Goal: Task Accomplishment & Management: Use online tool/utility

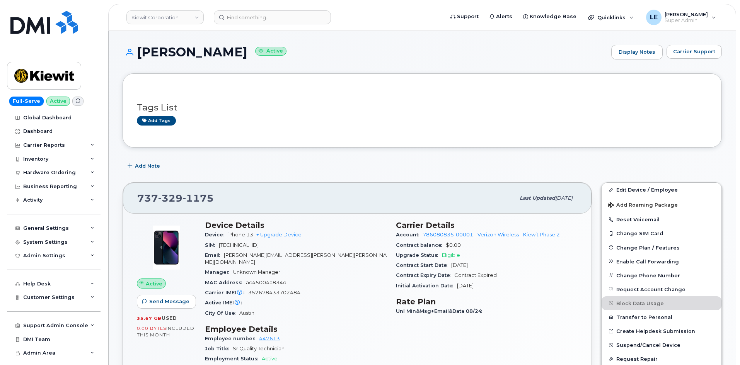
scroll to position [271, 0]
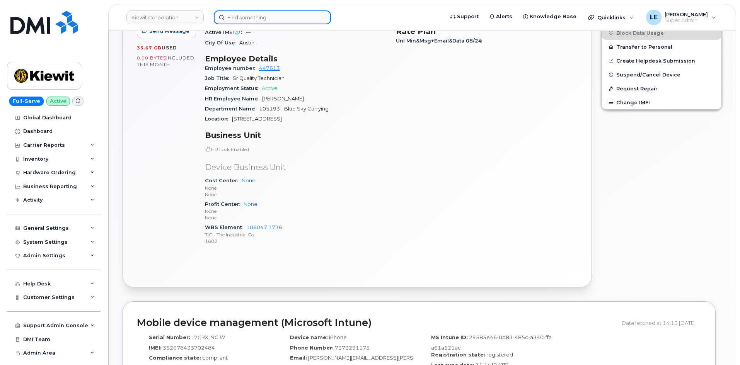
click at [251, 19] on input at bounding box center [272, 17] width 117 height 14
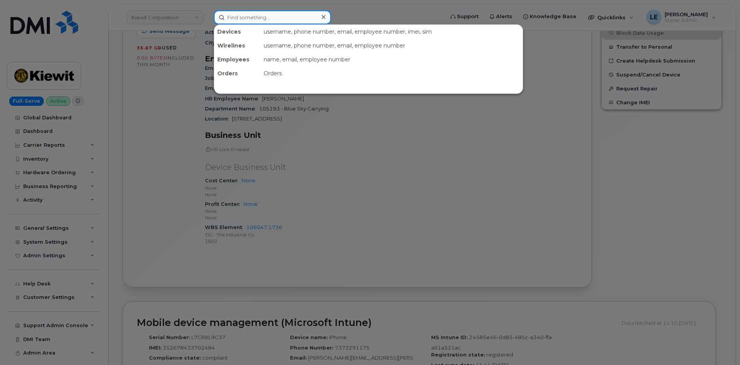
paste input "[PERSON_NAME][EMAIL_ADDRESS][PERSON_NAME][PERSON_NAME][DOMAIN_NAME]"
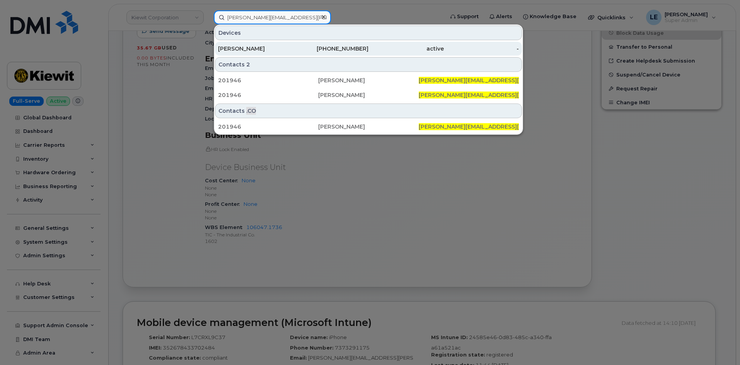
type input "[PERSON_NAME][EMAIL_ADDRESS][PERSON_NAME][PERSON_NAME][DOMAIN_NAME]"
click at [415, 55] on div "active" at bounding box center [406, 49] width 75 height 14
click at [410, 47] on div "active" at bounding box center [406, 49] width 75 height 8
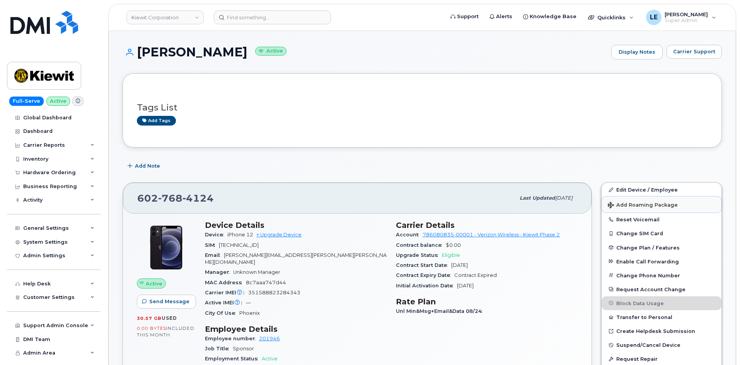
click at [663, 208] on button "Add Roaming Package" at bounding box center [662, 205] width 120 height 16
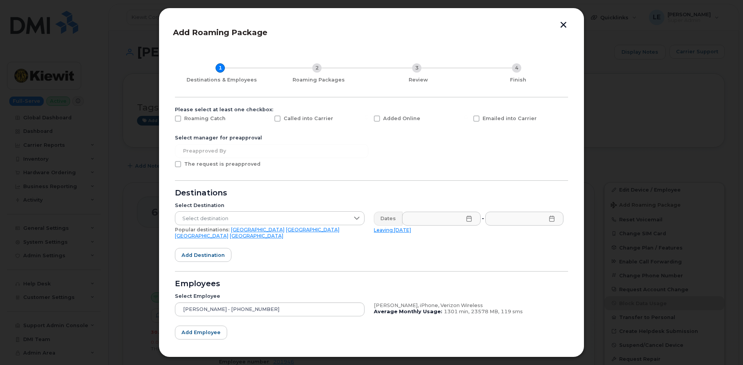
click at [564, 27] on button "button" at bounding box center [563, 26] width 12 height 8
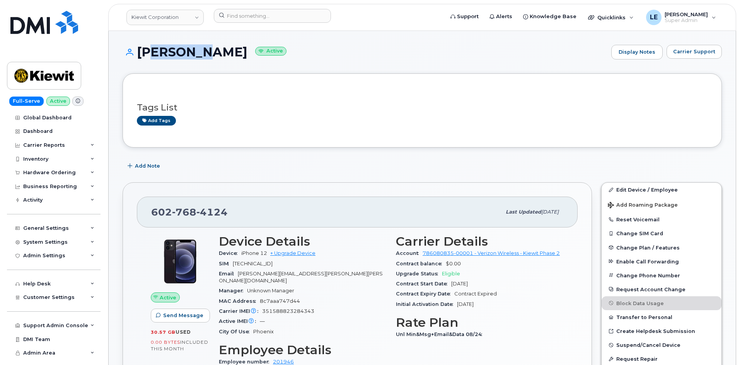
drag, startPoint x: 148, startPoint y: 52, endPoint x: 202, endPoint y: 51, distance: 53.8
click at [201, 52] on h1 "[PERSON_NAME] Active" at bounding box center [365, 52] width 485 height 14
click at [256, 16] on input at bounding box center [272, 16] width 117 height 14
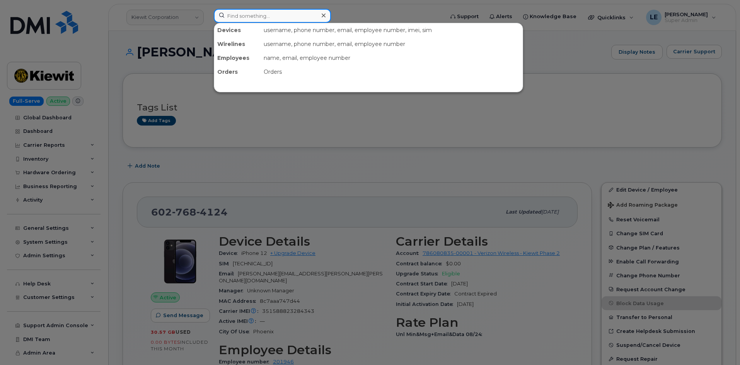
paste input "[PERSON_NAME][EMAIL_ADDRESS][PERSON_NAME][PERSON_NAME][DOMAIN_NAME]"
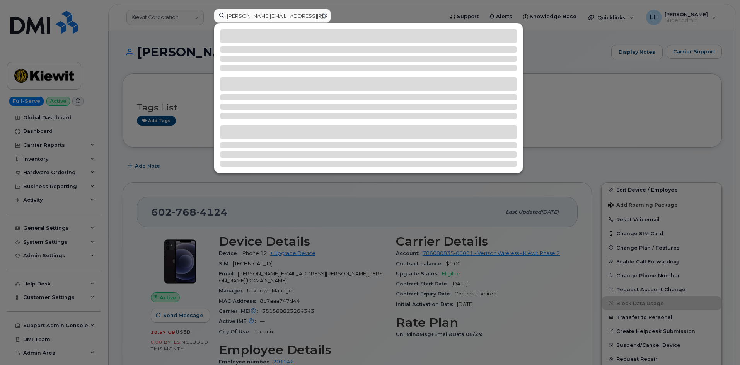
click at [176, 116] on div at bounding box center [370, 182] width 740 height 365
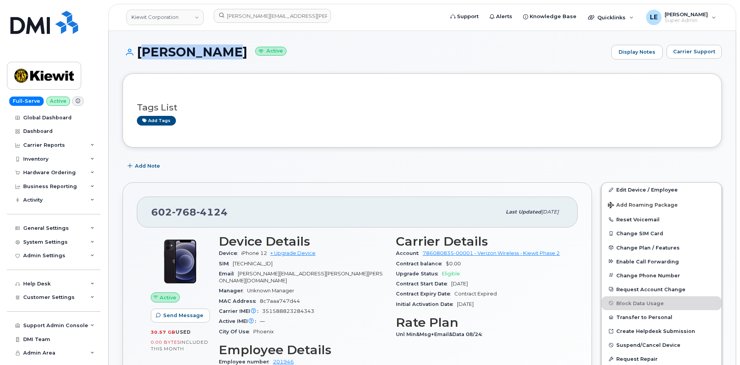
drag, startPoint x: 227, startPoint y: 57, endPoint x: 137, endPoint y: 57, distance: 89.3
click at [138, 57] on h1 "JAKE KRAUSE Active" at bounding box center [365, 52] width 485 height 14
copy h1 "[PERSON_NAME]"
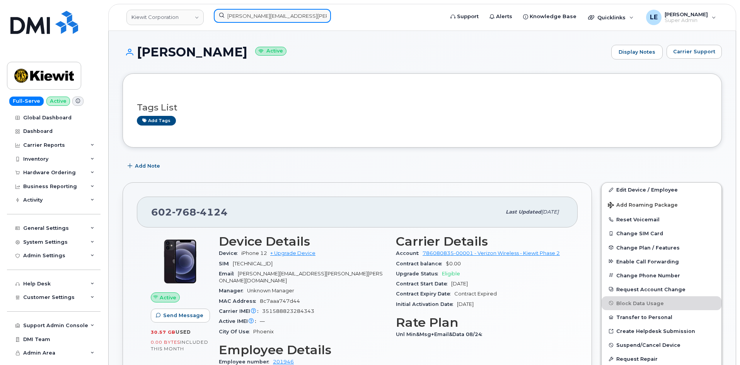
click at [279, 16] on input "[PERSON_NAME][EMAIL_ADDRESS][PERSON_NAME][PERSON_NAME][DOMAIN_NAME]" at bounding box center [272, 16] width 117 height 14
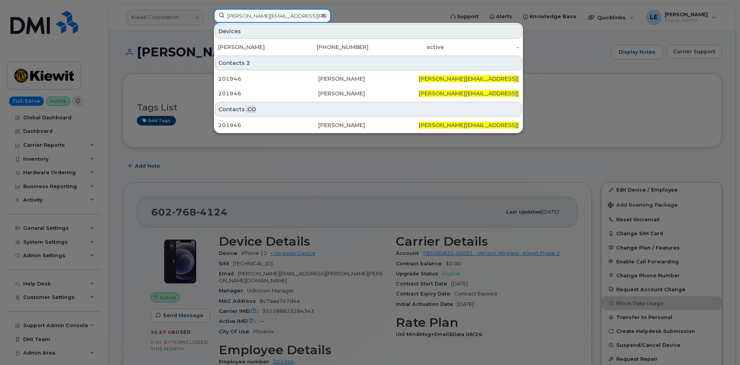
click at [278, 16] on input "[PERSON_NAME][EMAIL_ADDRESS][PERSON_NAME][PERSON_NAME][DOMAIN_NAME]" at bounding box center [272, 16] width 117 height 14
click at [278, 15] on input "[PERSON_NAME][EMAIL_ADDRESS][PERSON_NAME][PERSON_NAME][DOMAIN_NAME]" at bounding box center [272, 16] width 117 height 14
click at [299, 15] on input "[PERSON_NAME][EMAIL_ADDRESS][PERSON_NAME][PERSON_NAME][DOMAIN_NAME]" at bounding box center [272, 16] width 117 height 14
drag, startPoint x: 302, startPoint y: 15, endPoint x: 215, endPoint y: 17, distance: 87.0
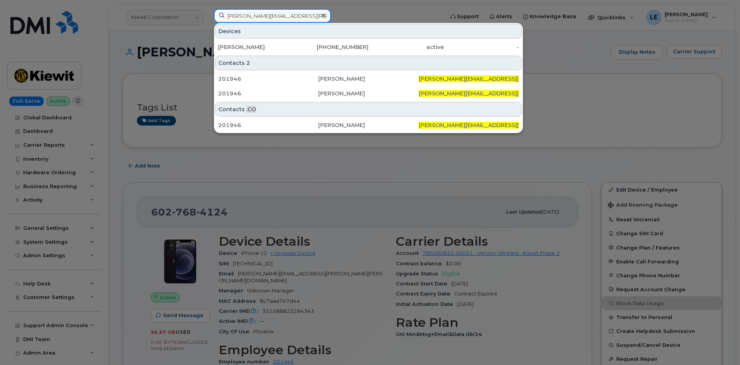
click at [216, 17] on input "[PERSON_NAME][EMAIL_ADDRESS][PERSON_NAME][PERSON_NAME][DOMAIN_NAME]" at bounding box center [272, 16] width 117 height 14
paste input "KRAUSE"
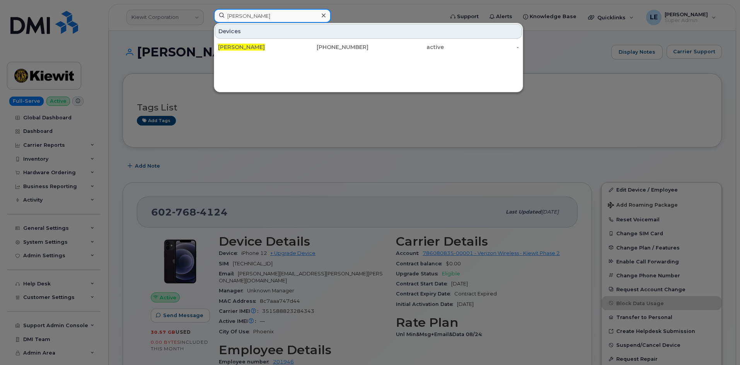
type input "[PERSON_NAME]"
click at [303, 143] on div at bounding box center [370, 182] width 740 height 365
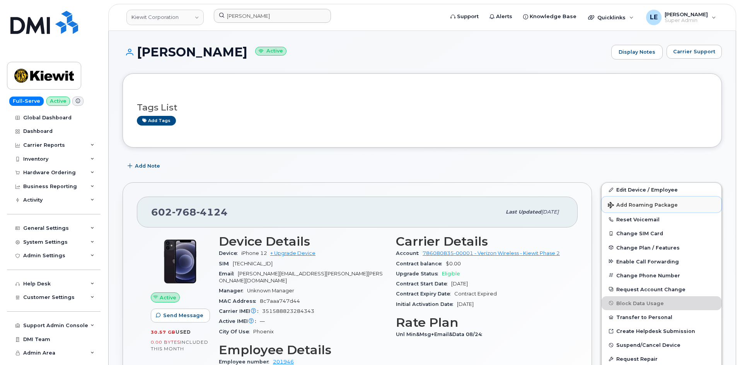
click at [643, 207] on span "Add Roaming Package" at bounding box center [643, 205] width 70 height 7
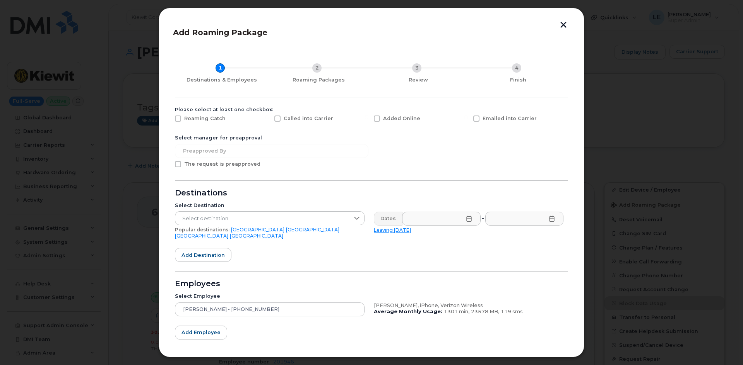
click at [383, 117] on span "Added Online" at bounding box center [401, 119] width 37 height 6
click at [368, 117] on input "Added Online" at bounding box center [366, 118] width 4 height 4
checkbox input "true"
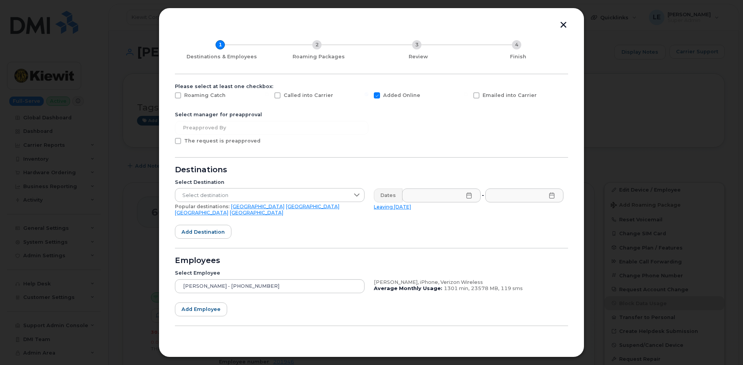
scroll to position [35, 0]
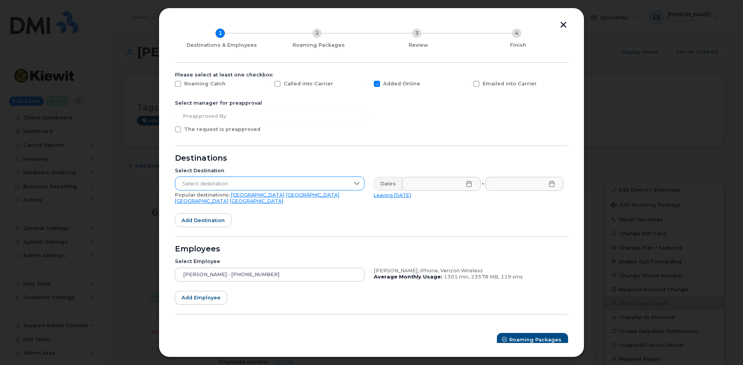
click at [243, 182] on span "Select destination" at bounding box center [262, 184] width 174 height 14
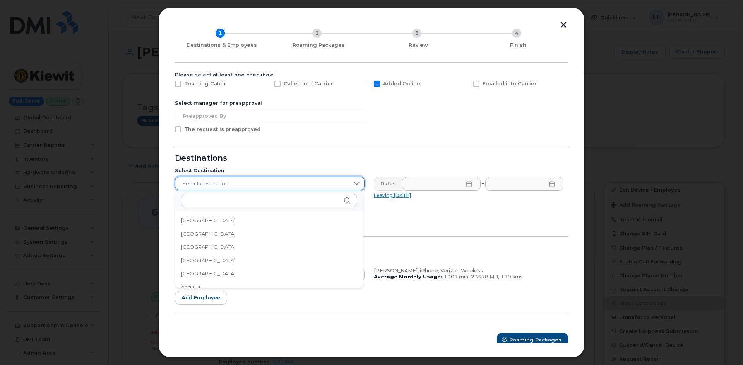
click at [243, 182] on span "Select destination" at bounding box center [262, 184] width 174 height 14
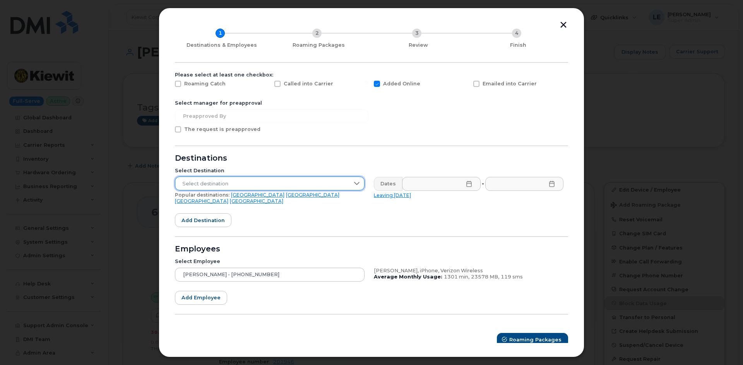
click at [228, 198] on link "United Kingdom" at bounding box center [201, 201] width 53 height 6
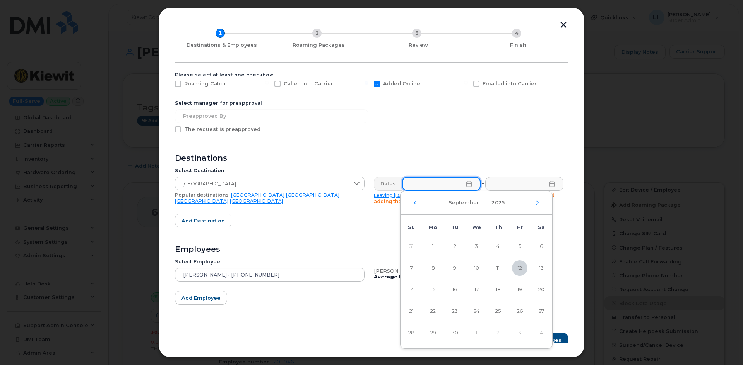
click at [412, 189] on input "text" at bounding box center [441, 184] width 79 height 14
click at [518, 266] on span "12" at bounding box center [519, 268] width 15 height 15
type input "09/12/2025"
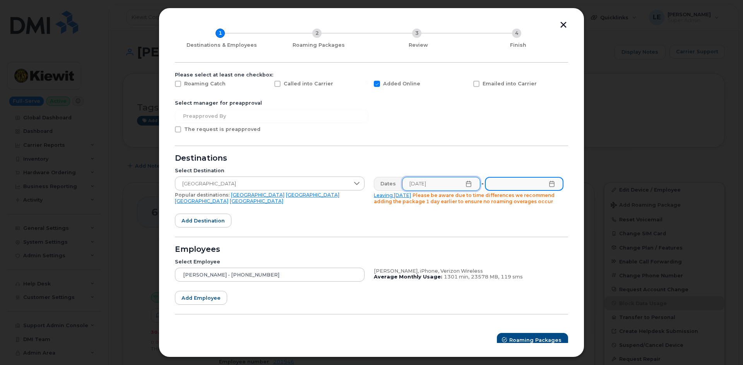
click at [506, 188] on input "text" at bounding box center [524, 184] width 79 height 14
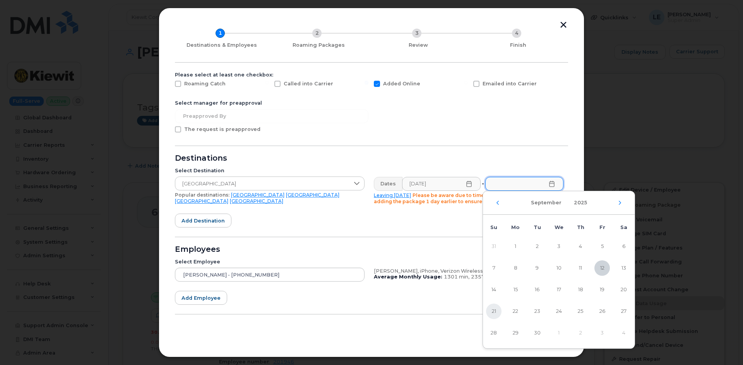
click at [494, 313] on span "21" at bounding box center [493, 311] width 15 height 15
type input "09/21/2025"
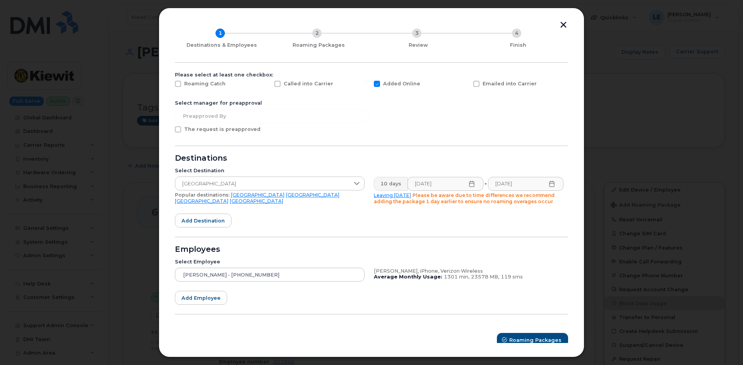
click at [391, 221] on form "Please select at least one checkbox: Roaming Catch Called into Carrier Added On…" at bounding box center [371, 210] width 393 height 276
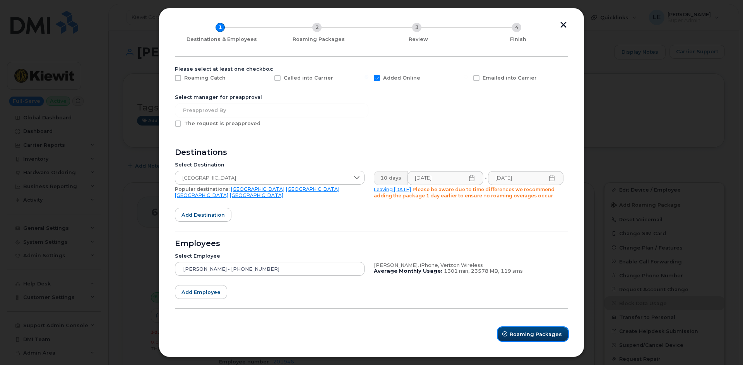
click at [545, 330] on button "Roaming Packages" at bounding box center [532, 335] width 70 height 14
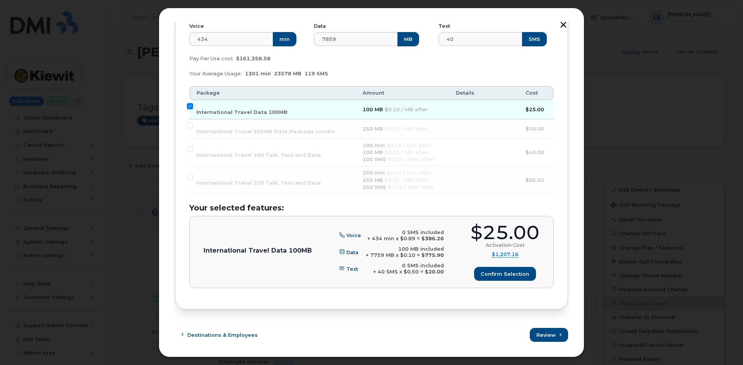
scroll to position [153, 0]
click at [497, 278] on button "Confirm selection" at bounding box center [504, 273] width 61 height 14
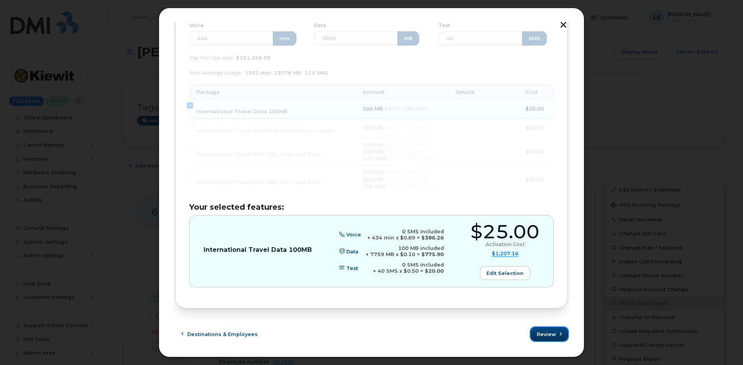
click at [551, 335] on span "Review" at bounding box center [545, 334] width 19 height 7
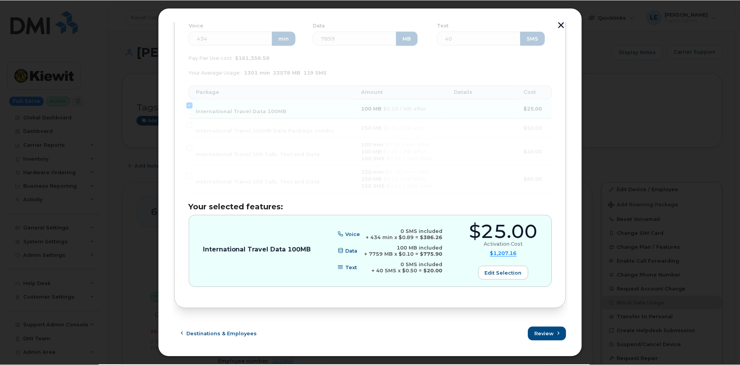
scroll to position [0, 0]
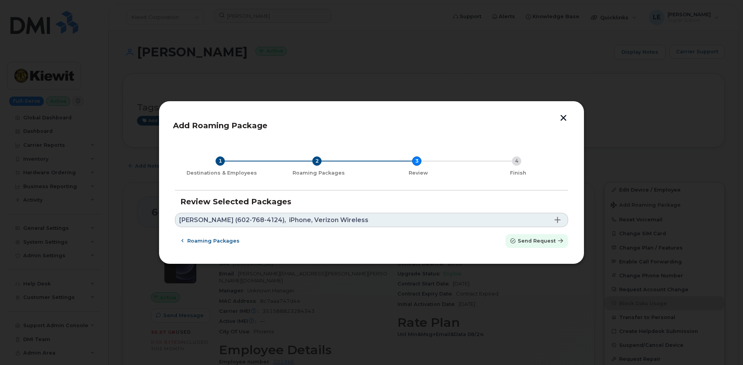
drag, startPoint x: 552, startPoint y: 243, endPoint x: 403, endPoint y: 42, distance: 250.2
click at [551, 243] on span "Send request" at bounding box center [536, 240] width 38 height 7
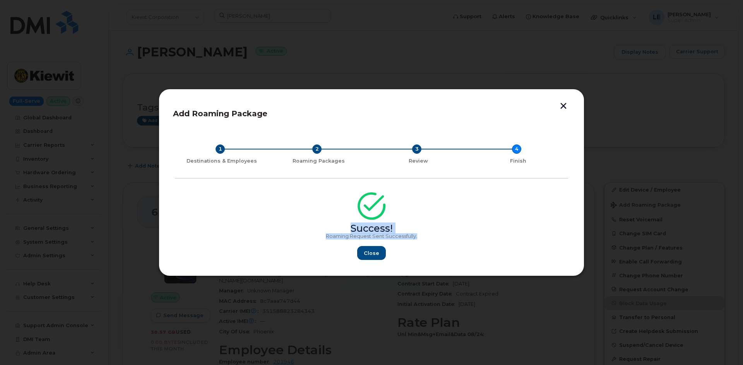
copy div "Success! Roaming Request Sent Successfully."
drag, startPoint x: 422, startPoint y: 238, endPoint x: 336, endPoint y: 222, distance: 87.8
click at [336, 222] on div "Success! Roaming Request Sent Successfully. Close" at bounding box center [371, 228] width 393 height 63
click at [335, 222] on div "Success!" at bounding box center [371, 214] width 393 height 35
click at [375, 256] on span "Close" at bounding box center [371, 253] width 15 height 7
